Goal: Navigation & Orientation: Find specific page/section

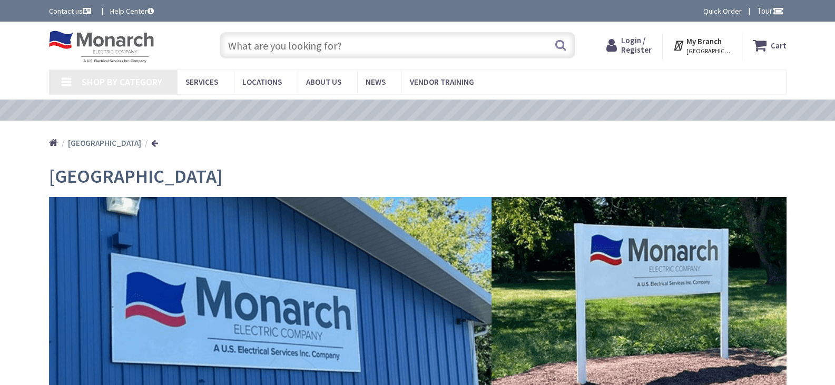
type input "[STREET_ADDRESS]"
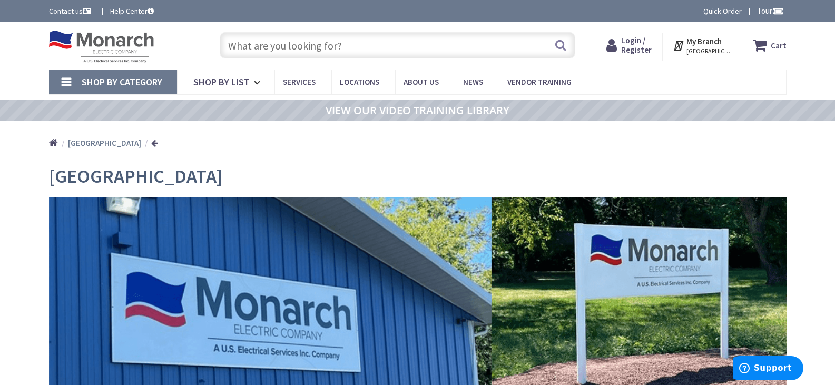
click at [161, 83] on span "Shop By Category" at bounding box center [122, 82] width 81 height 12
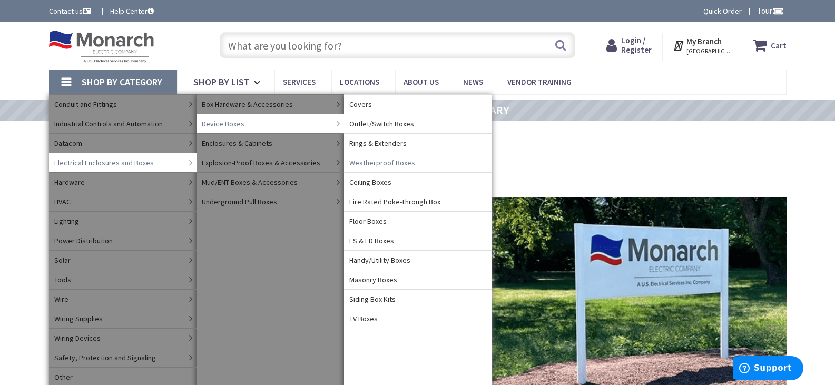
click at [393, 159] on span "Weatherproof Boxes" at bounding box center [382, 162] width 66 height 11
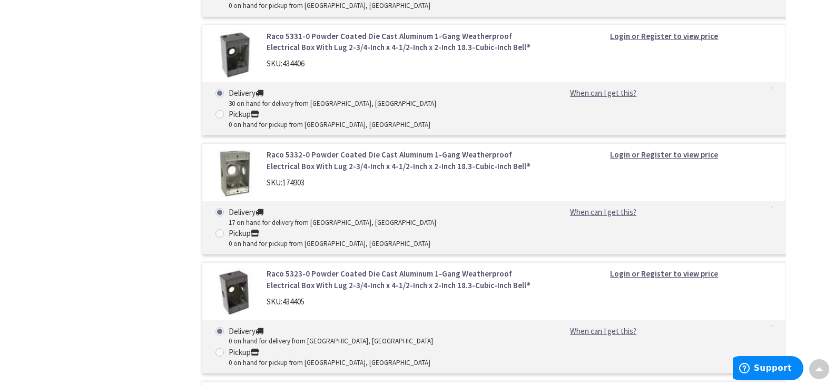
scroll to position [3791, 0]
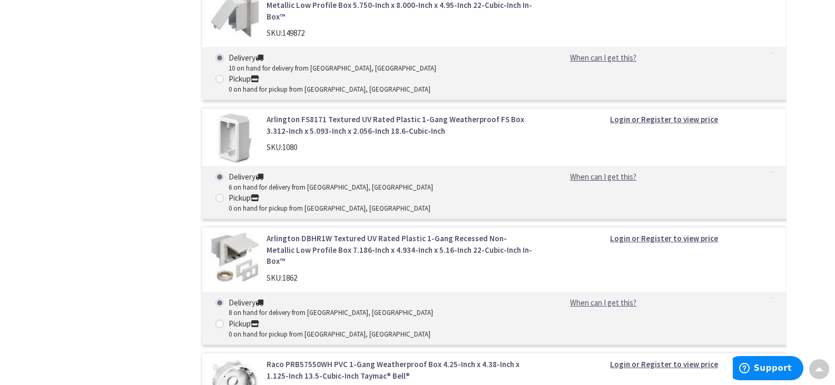
drag, startPoint x: 801, startPoint y: 259, endPoint x: 815, endPoint y: 205, distance: 55.6
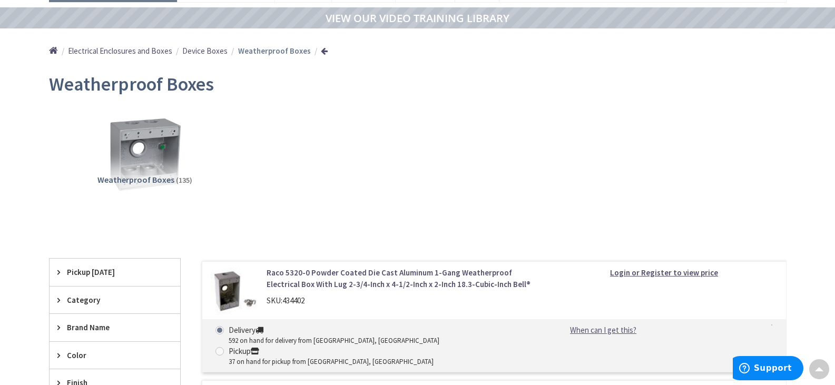
scroll to position [0, 0]
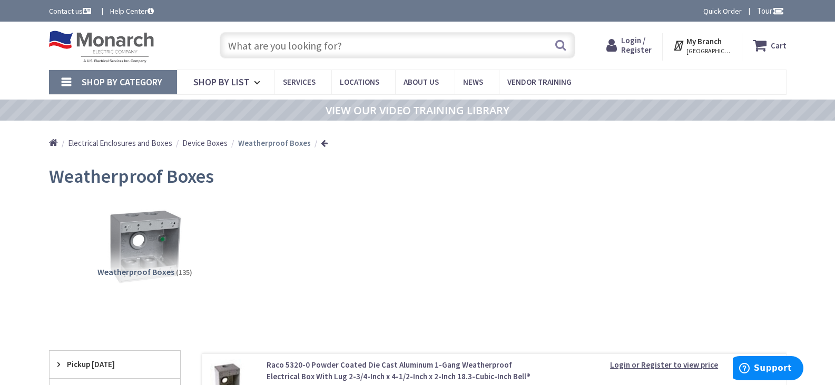
click at [380, 42] on input "text" at bounding box center [397, 45] width 355 height 26
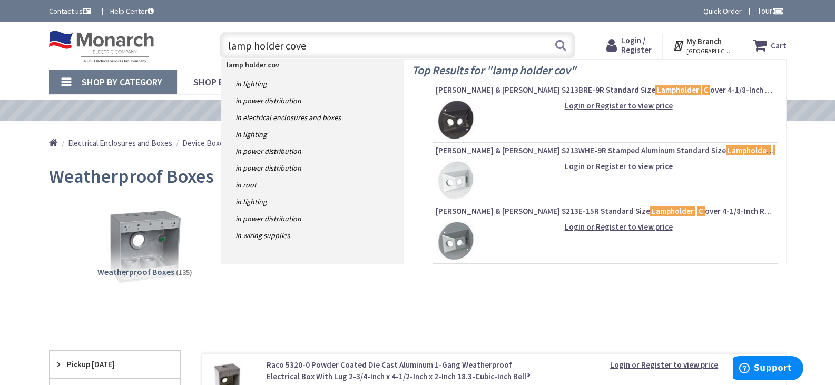
type input "lamp holder cover"
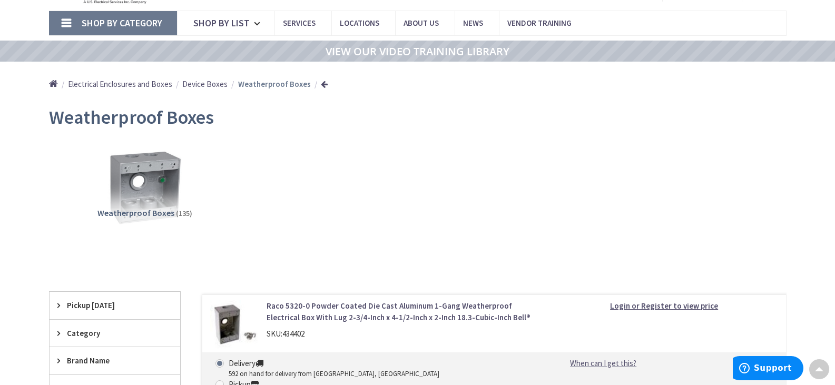
scroll to position [53, 0]
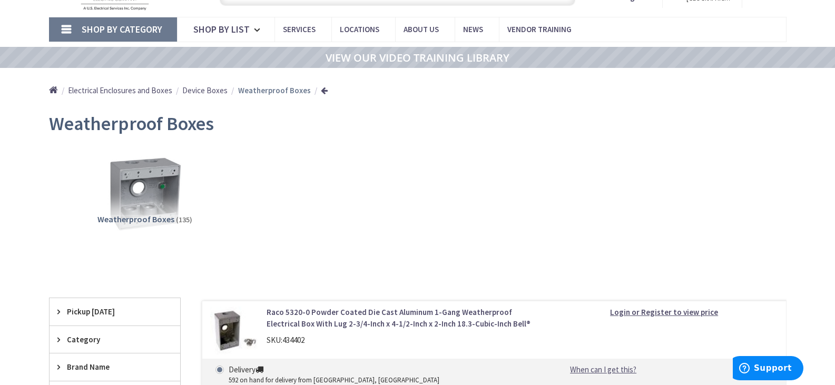
click at [94, 36] on link "Shop By Category" at bounding box center [113, 29] width 128 height 24
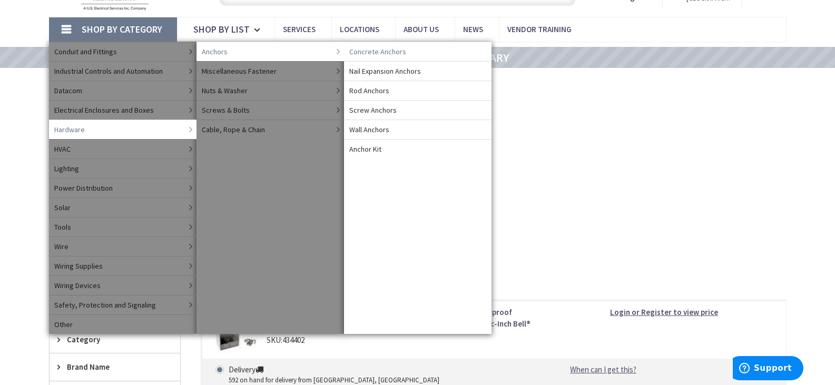
click at [379, 51] on span "Concrete Anchors" at bounding box center [377, 51] width 57 height 11
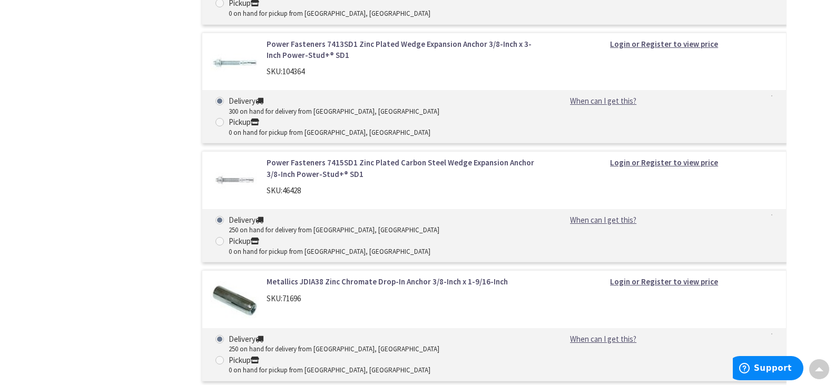
scroll to position [1738, 0]
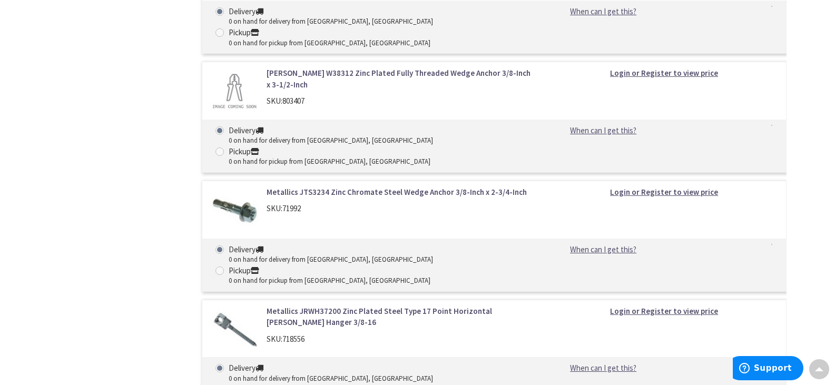
drag, startPoint x: 757, startPoint y: 209, endPoint x: 760, endPoint y: 194, distance: 15.1
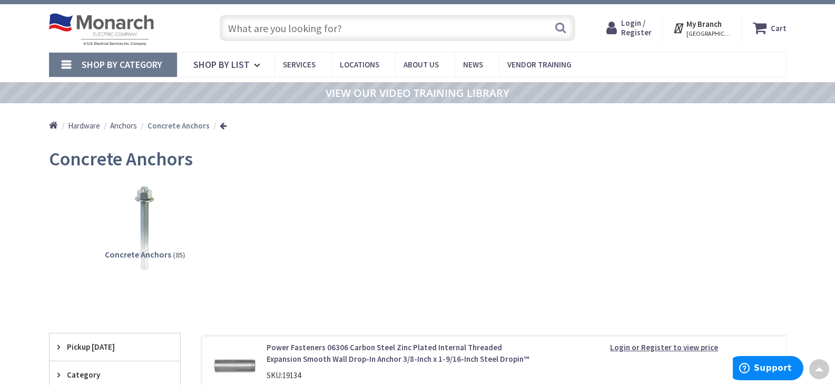
scroll to position [0, 0]
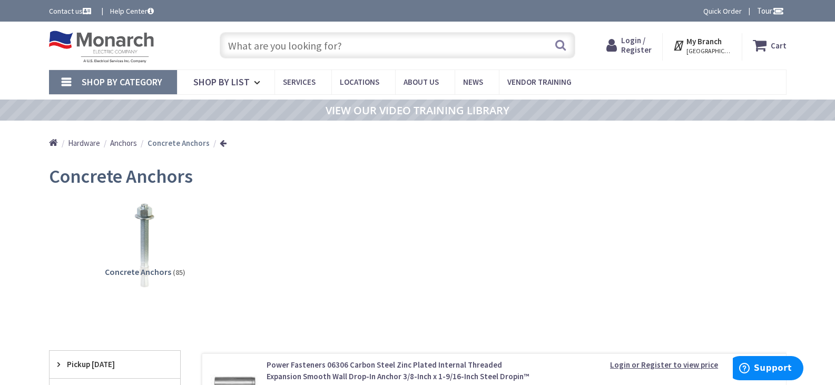
click at [172, 89] on link "Shop By Category" at bounding box center [113, 82] width 128 height 24
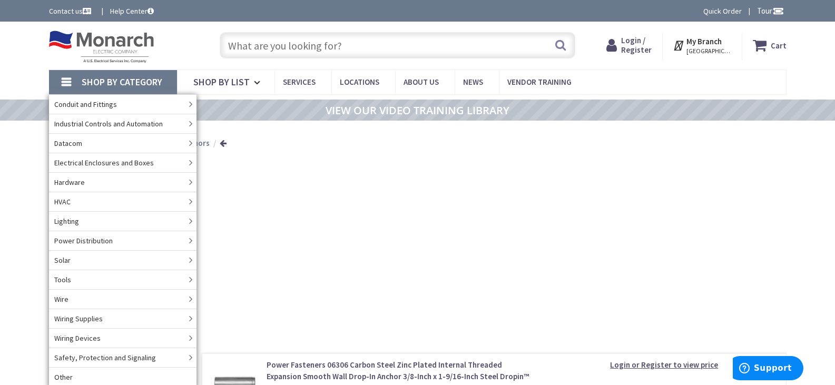
click at [172, 89] on link "Shop By Category" at bounding box center [113, 82] width 128 height 24
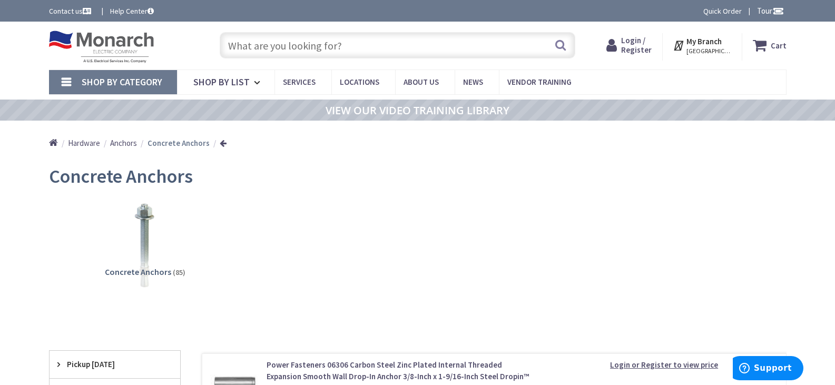
click at [161, 87] on span "Shop By Category" at bounding box center [122, 82] width 81 height 12
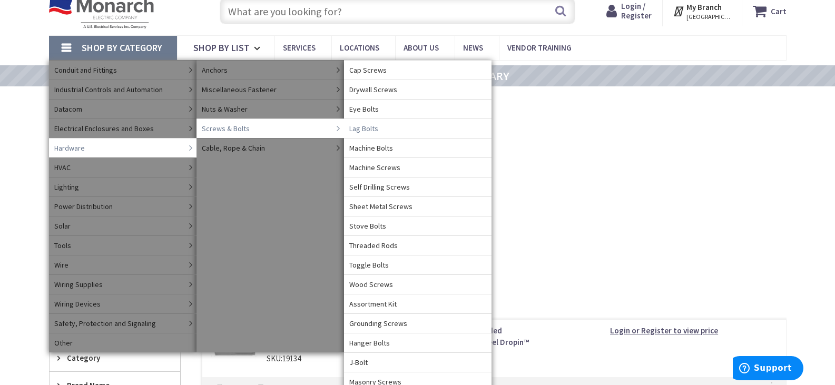
scroll to position [53, 0]
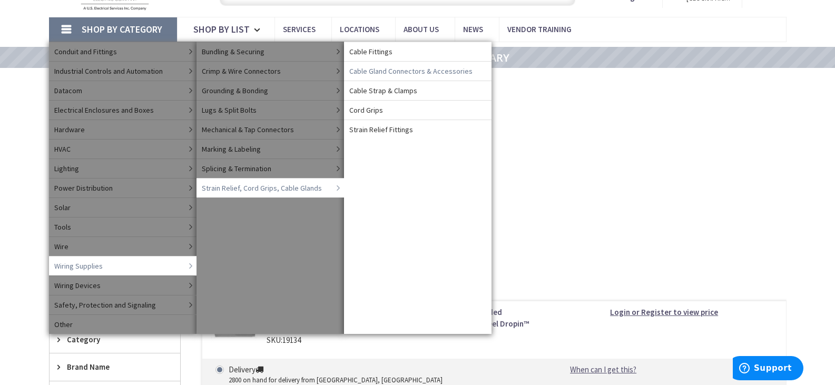
click at [386, 76] on span "Cable Gland Connectors & Accessories" at bounding box center [410, 71] width 123 height 11
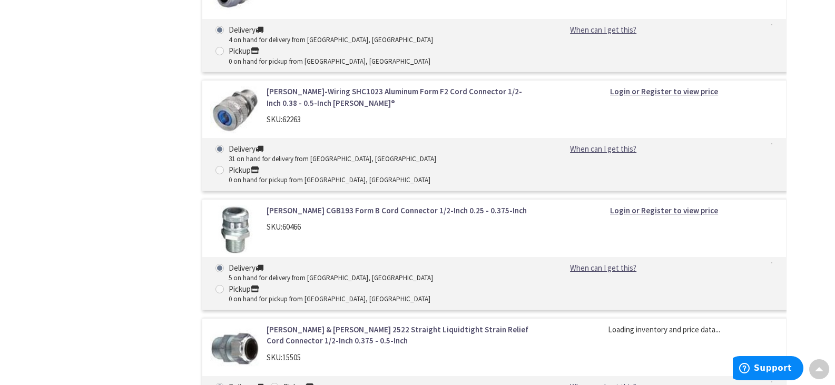
scroll to position [2001, 0]
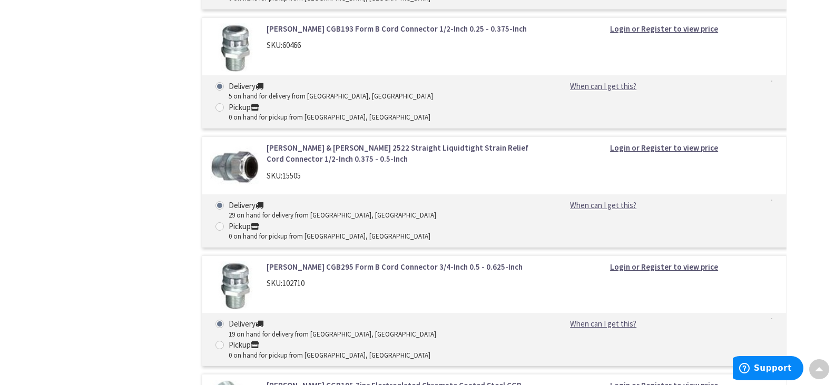
drag, startPoint x: 807, startPoint y: 243, endPoint x: 803, endPoint y: 194, distance: 49.1
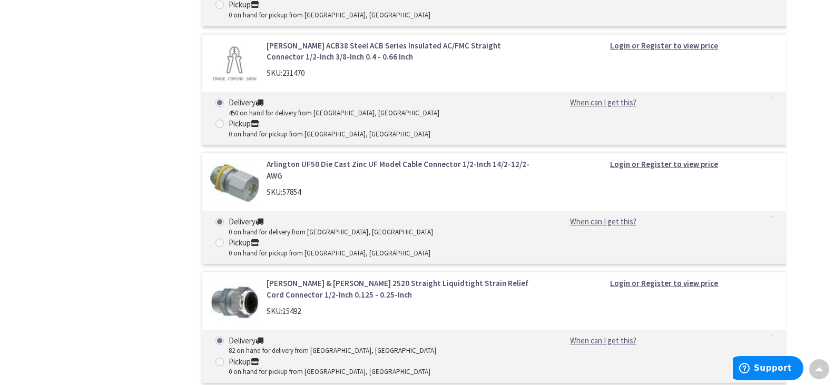
scroll to position [0, 0]
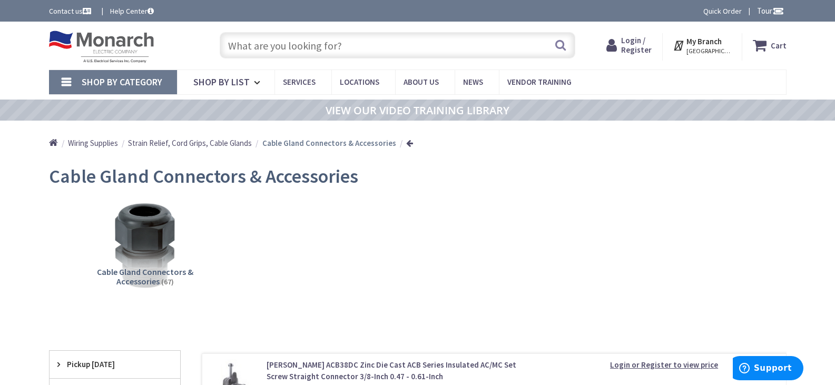
click at [56, 6] on link "Contact us" at bounding box center [71, 11] width 44 height 11
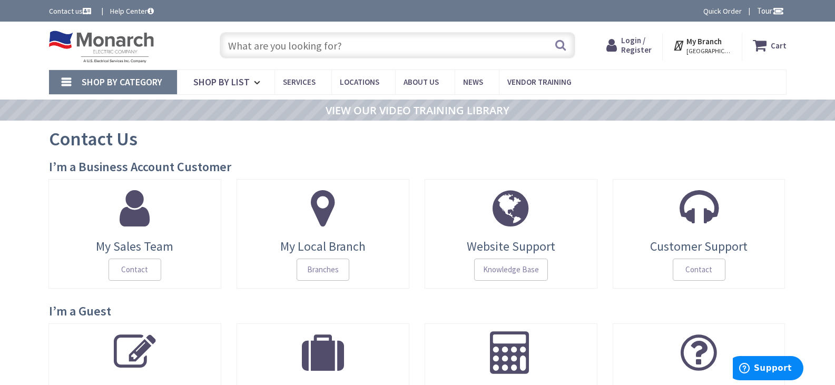
click at [677, 46] on icon at bounding box center [679, 45] width 14 height 19
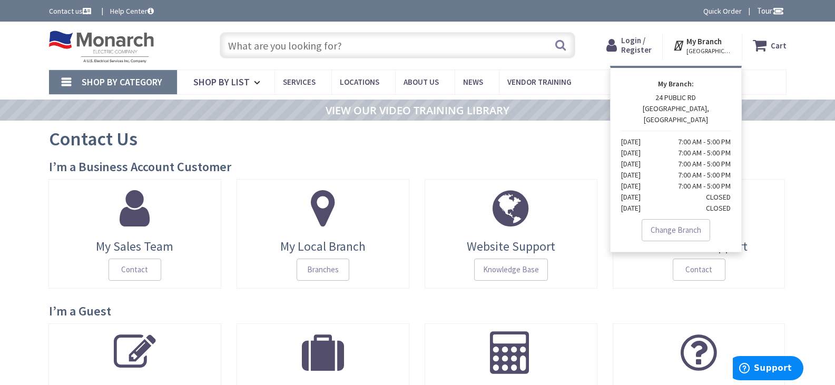
click at [785, 91] on nav "Shop By Category Conduit and Fittings Cable Tray & Accessories Cable Trays Cabl…" at bounding box center [417, 82] width 737 height 25
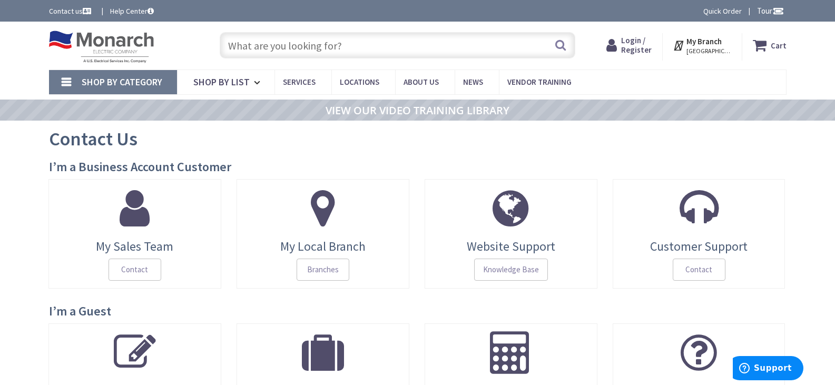
click at [736, 7] on link "Quick Order" at bounding box center [722, 11] width 38 height 11
